Goal: Task Accomplishment & Management: Complete application form

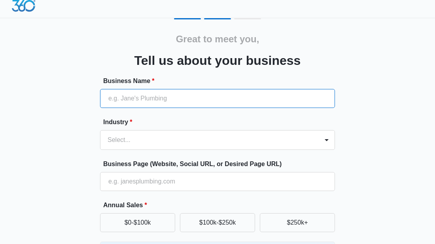
click at [214, 99] on input "Business Name *" at bounding box center [217, 98] width 235 height 19
type input "SpeedMovingHelpLLC"
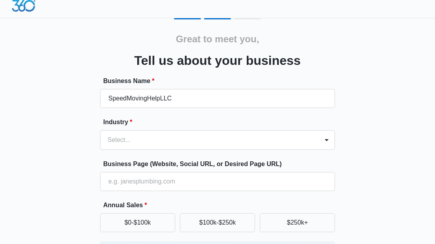
click at [188, 141] on div "Select..." at bounding box center [209, 139] width 218 height 19
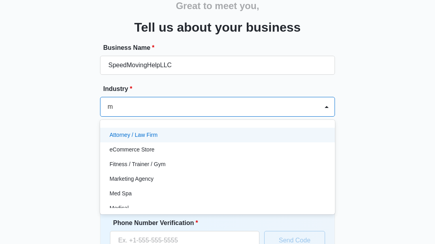
type input "mo"
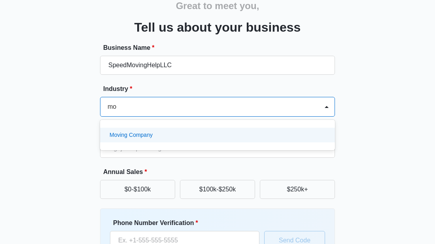
click at [192, 135] on div "Moving Company" at bounding box center [216, 135] width 214 height 8
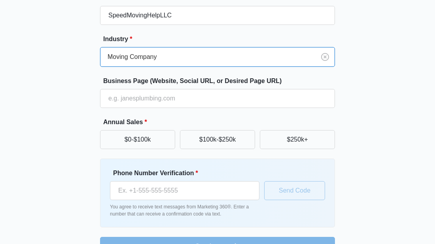
scroll to position [90, 0]
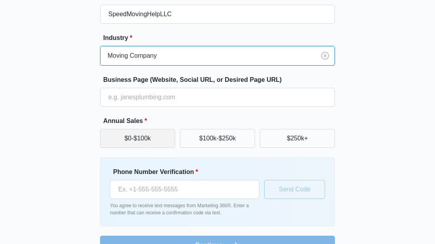
click at [133, 141] on button "$0-$100k" at bounding box center [137, 138] width 75 height 19
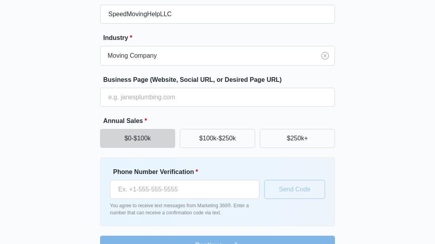
scroll to position [110, 0]
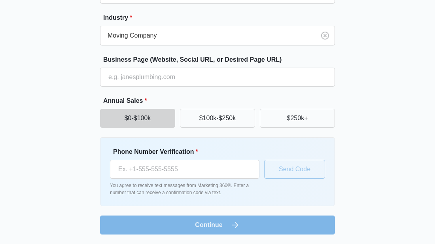
click at [143, 121] on button "$0-$100k" at bounding box center [137, 118] width 75 height 19
click at [141, 126] on button "$0-$100k" at bounding box center [137, 118] width 75 height 19
click at [143, 169] on input "Phone Number Verification *" at bounding box center [184, 169] width 149 height 19
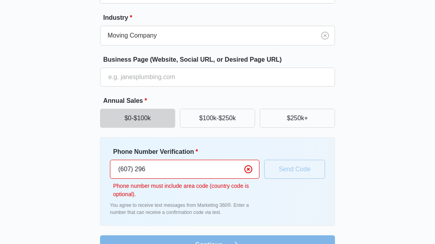
type input "[PHONE_NUMBER]"
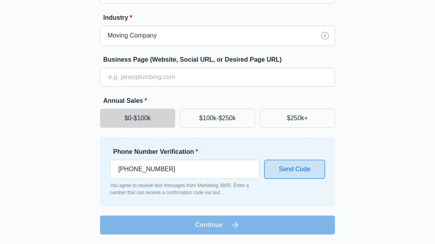
click at [277, 172] on button "Send Code" at bounding box center [294, 169] width 61 height 19
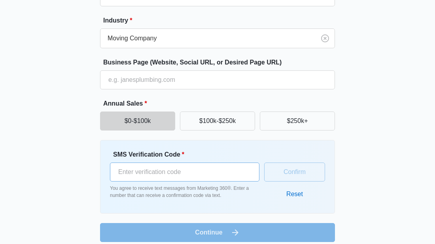
scroll to position [115, 0]
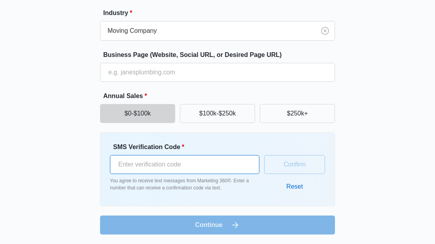
click at [194, 162] on input "SMS Verification Code *" at bounding box center [184, 164] width 149 height 19
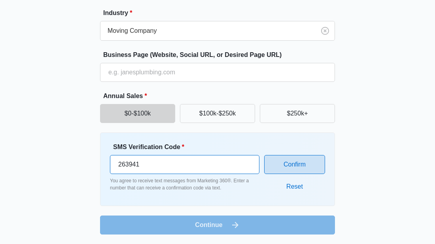
type input "263941"
click at [307, 166] on button "Confirm" at bounding box center [294, 164] width 61 height 19
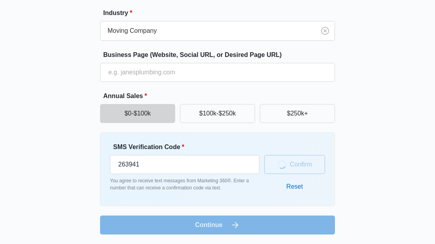
scroll to position [110, 0]
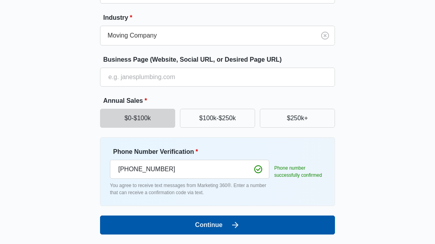
click at [232, 230] on button "Continue" at bounding box center [217, 224] width 235 height 19
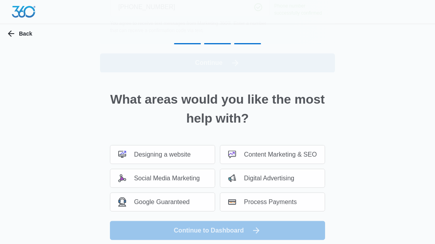
scroll to position [0, 0]
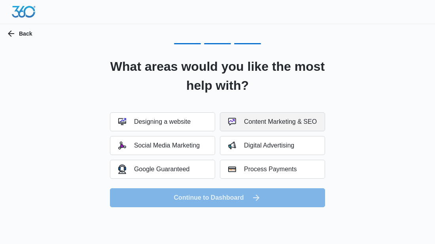
click at [281, 116] on button "Content Marketing & SEO" at bounding box center [272, 121] width 105 height 19
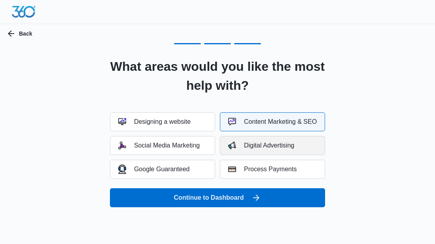
click at [266, 145] on div "Digital Advertising" at bounding box center [261, 145] width 66 height 8
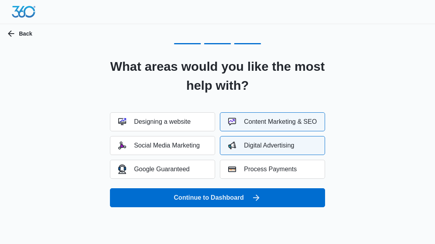
click at [266, 145] on div "Digital Advertising" at bounding box center [261, 145] width 66 height 8
